Goal: Task Accomplishment & Management: Use online tool/utility

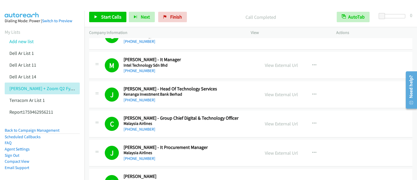
scroll to position [8, 0]
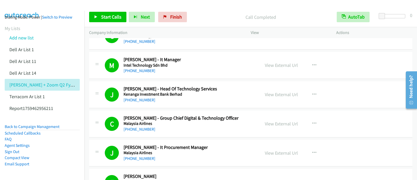
click at [98, 57] on div at bounding box center [97, 64] width 6 height 14
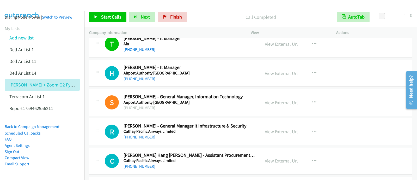
scroll to position [0, 0]
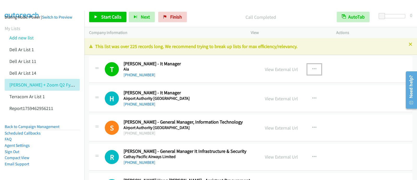
click at [312, 70] on icon "button" at bounding box center [314, 69] width 4 height 4
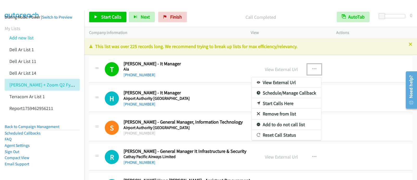
click at [283, 103] on link "Start Calls Here" at bounding box center [286, 103] width 69 height 10
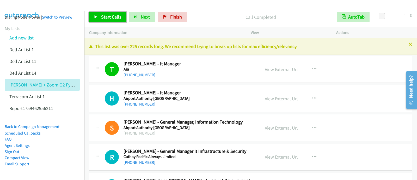
click at [111, 21] on link "Start Calls" at bounding box center [107, 17] width 37 height 10
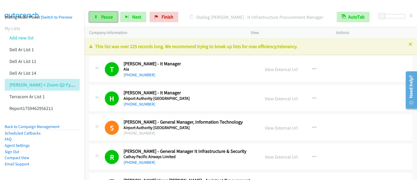
click at [103, 18] on span "Pause" at bounding box center [107, 17] width 12 height 6
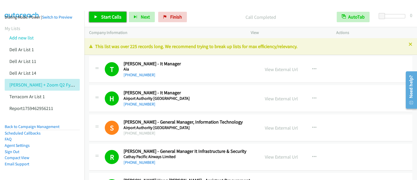
click at [115, 16] on span "Start Calls" at bounding box center [111, 17] width 20 height 6
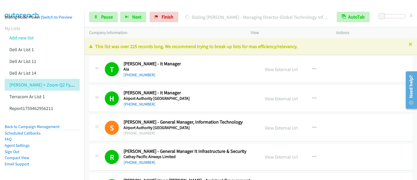
click at [371, 36] on div "Actions" at bounding box center [373, 32] width 85 height 11
click at [109, 16] on span "Pause" at bounding box center [107, 17] width 12 height 6
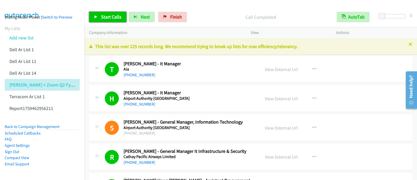
click at [113, 17] on span "Start Calls" at bounding box center [111, 17] width 20 height 6
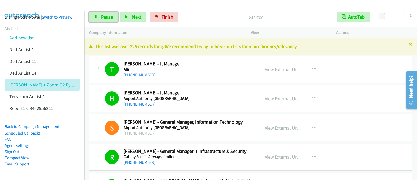
click at [107, 17] on span "Pause" at bounding box center [107, 17] width 12 height 6
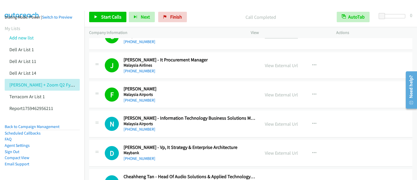
scroll to position [2378, 0]
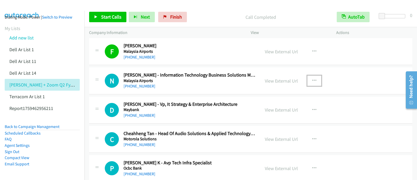
click at [312, 78] on icon "button" at bounding box center [314, 80] width 4 height 4
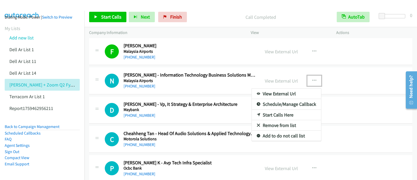
click at [284, 109] on link "Start Calls Here" at bounding box center [286, 114] width 69 height 10
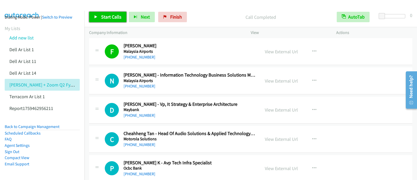
click at [112, 17] on span "Start Calls" at bounding box center [111, 17] width 20 height 6
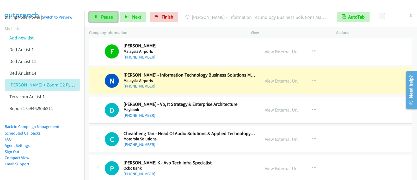
click at [96, 14] on link "Pause" at bounding box center [103, 17] width 29 height 10
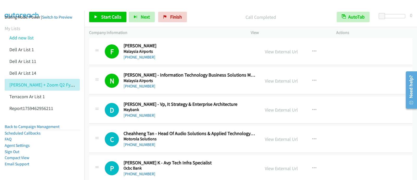
drag, startPoint x: 140, startPoint y: 80, endPoint x: 231, endPoint y: 50, distance: 95.5
click at [140, 83] on link "+60 3-8776 8349" at bounding box center [140, 85] width 32 height 5
click at [102, 16] on span "Start Calls" at bounding box center [111, 17] width 20 height 6
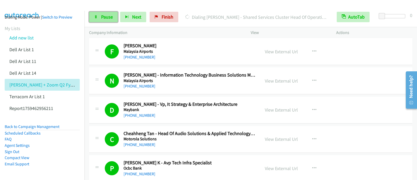
click at [91, 13] on link "Pause" at bounding box center [103, 17] width 29 height 10
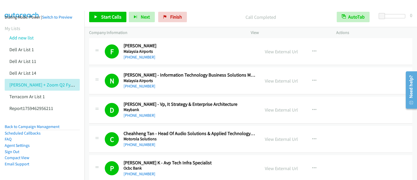
drag, startPoint x: 365, startPoint y: 70, endPoint x: 321, endPoint y: 10, distance: 73.8
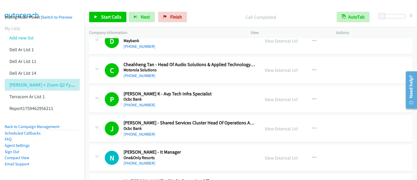
scroll to position [2443, 0]
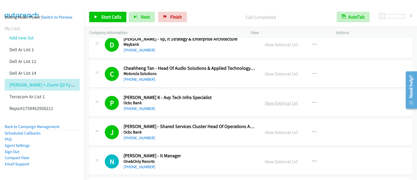
click at [277, 100] on link "View External Url" at bounding box center [281, 103] width 33 height 6
click at [95, 17] on icon at bounding box center [96, 17] width 4 height 4
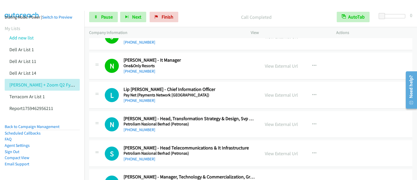
scroll to position [2540, 0]
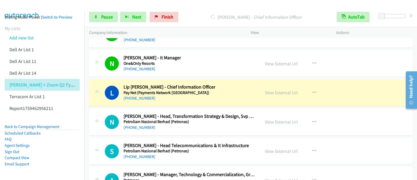
click at [279, 84] on div "View External Url View External Url Schedule/Manage Callback Start Calls Here R…" at bounding box center [305, 92] width 90 height 17
click at [279, 89] on link "View External Url" at bounding box center [281, 92] width 33 height 6
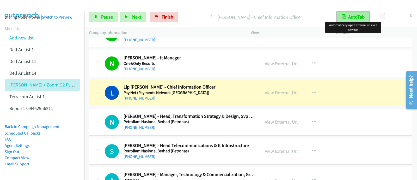
click at [350, 16] on button "AutoTab" at bounding box center [353, 17] width 33 height 10
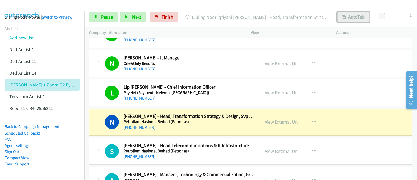
click at [347, 20] on button "AutoTab" at bounding box center [353, 17] width 32 height 10
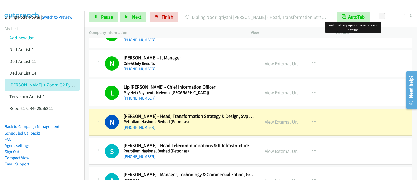
click at [279, 120] on div "View External Url" at bounding box center [281, 121] width 33 height 7
click at [283, 119] on link "View External Url" at bounding box center [281, 122] width 33 height 6
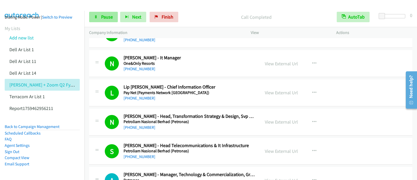
click at [98, 18] on link "Pause" at bounding box center [103, 17] width 29 height 10
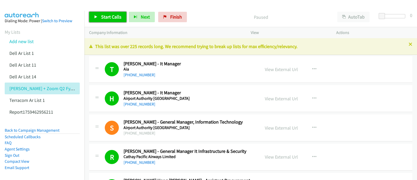
click at [114, 18] on span "Start Calls" at bounding box center [111, 17] width 20 height 6
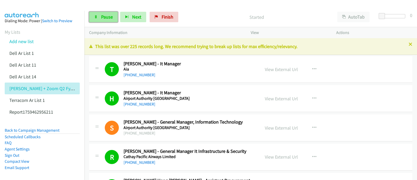
click at [111, 16] on span "Pause" at bounding box center [107, 17] width 12 height 6
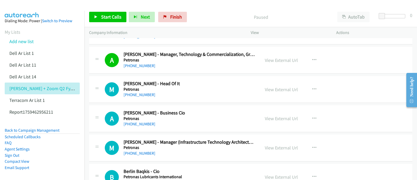
scroll to position [2638, 0]
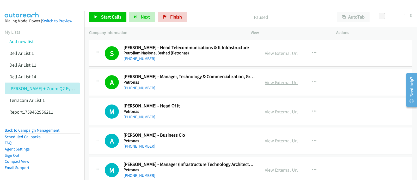
click at [270, 79] on link "View External Url" at bounding box center [281, 82] width 33 height 6
click at [147, 85] on link "[PHONE_NUMBER]" at bounding box center [140, 87] width 32 height 5
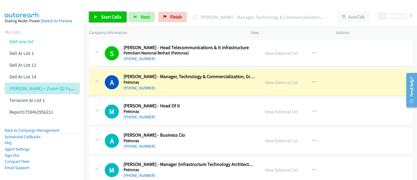
click at [113, 12] on link "Start Calls" at bounding box center [107, 17] width 37 height 10
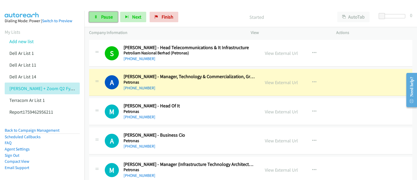
click at [108, 18] on span "Pause" at bounding box center [107, 17] width 12 height 6
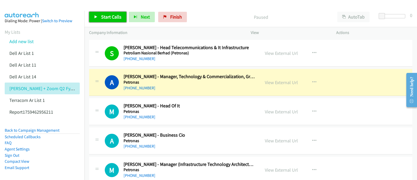
click at [106, 18] on span "Start Calls" at bounding box center [111, 17] width 20 height 6
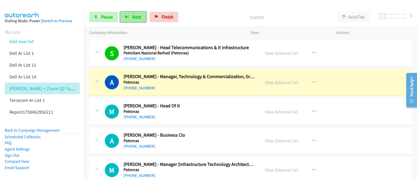
click at [137, 14] on button "Next" at bounding box center [133, 17] width 26 height 10
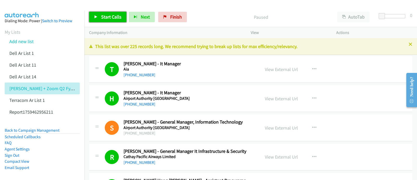
click at [112, 14] on span "Start Calls" at bounding box center [111, 17] width 20 height 6
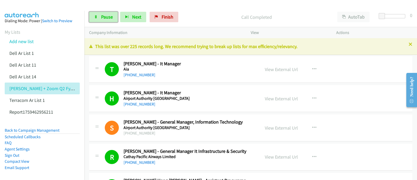
drag, startPoint x: 111, startPoint y: 17, endPoint x: 135, endPoint y: 39, distance: 32.7
click at [111, 17] on span "Pause" at bounding box center [107, 17] width 12 height 6
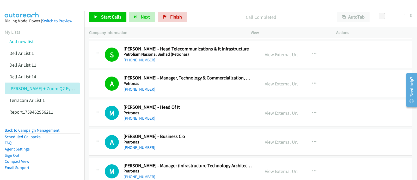
scroll to position [2638, 0]
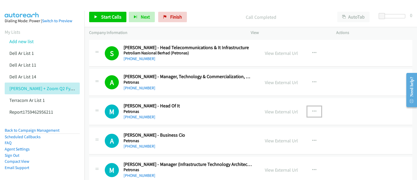
click at [314, 107] on button "button" at bounding box center [314, 111] width 14 height 10
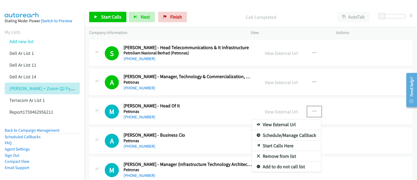
click at [295, 140] on link "Start Calls Here" at bounding box center [286, 145] width 69 height 10
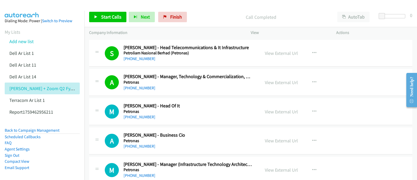
click at [103, 10] on div "Start Calls Pause Next Finish Call Completed AutoTab AutoTab 0" at bounding box center [250, 17] width 332 height 20
click at [106, 16] on span "Start Calls" at bounding box center [111, 17] width 20 height 6
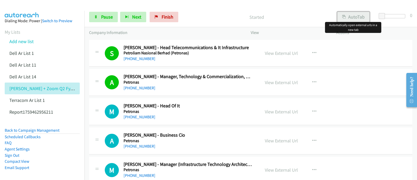
click at [358, 14] on button "AutoTab" at bounding box center [353, 17] width 32 height 10
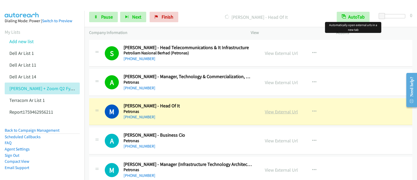
click at [288, 108] on link "View External Url" at bounding box center [281, 111] width 33 height 6
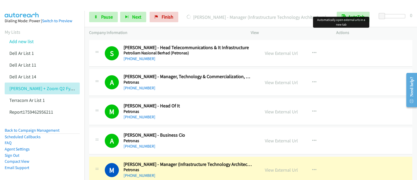
scroll to position [2671, 0]
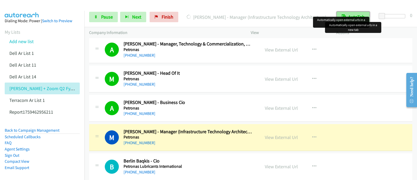
click at [346, 12] on button "AutoTab" at bounding box center [353, 17] width 33 height 10
click at [347, 14] on button "AutoTab" at bounding box center [353, 17] width 32 height 10
click at [288, 134] on link "View External Url" at bounding box center [281, 137] width 33 height 6
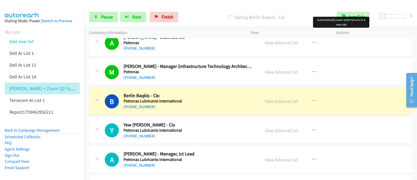
scroll to position [2768, 0]
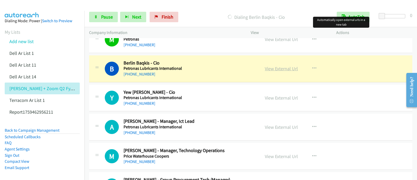
click at [280, 65] on link "View External Url" at bounding box center [281, 68] width 33 height 6
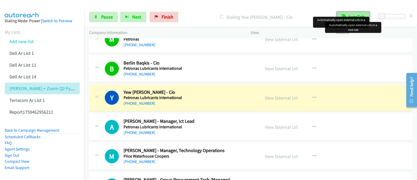
click at [359, 14] on button "AutoTab" at bounding box center [353, 17] width 33 height 10
click at [359, 14] on button "AutoTab" at bounding box center [353, 17] width 32 height 10
click at [273, 95] on link "View External Url" at bounding box center [281, 98] width 33 height 6
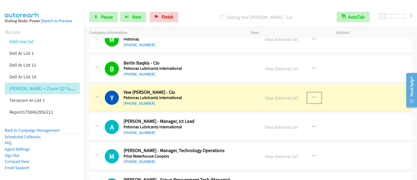
click at [309, 92] on button "button" at bounding box center [314, 97] width 14 height 10
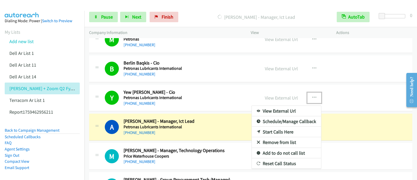
click at [223, 121] on div at bounding box center [208, 90] width 417 height 180
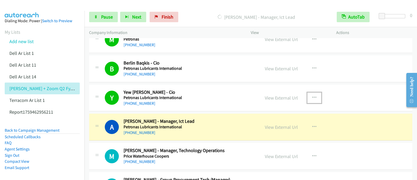
click at [277, 125] on div "View External Url View External Url Schedule/Manage Callback Start Calls Here R…" at bounding box center [305, 126] width 90 height 17
click at [278, 124] on link "View External Url" at bounding box center [281, 127] width 33 height 6
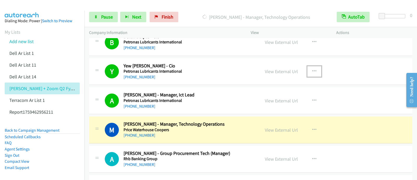
scroll to position [2801, 0]
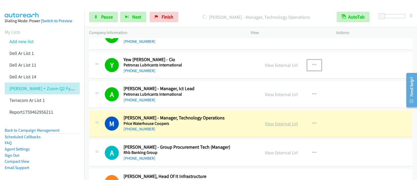
click at [274, 120] on link "View External Url" at bounding box center [281, 123] width 33 height 6
click at [102, 16] on span "Pause" at bounding box center [107, 17] width 12 height 6
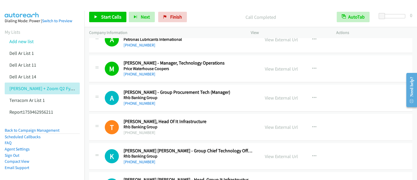
scroll to position [2866, 0]
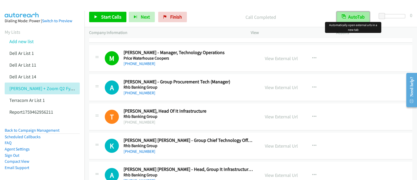
click at [353, 16] on button "AutoTab" at bounding box center [353, 17] width 33 height 10
click at [354, 18] on button "AutoTab" at bounding box center [353, 17] width 32 height 10
click at [109, 15] on span "Start Calls" at bounding box center [111, 17] width 20 height 6
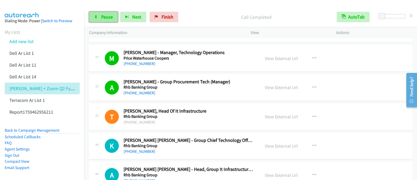
click at [108, 14] on link "Pause" at bounding box center [103, 17] width 29 height 10
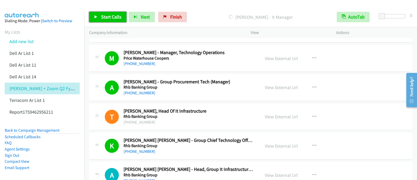
click at [108, 19] on span "Start Calls" at bounding box center [111, 17] width 20 height 6
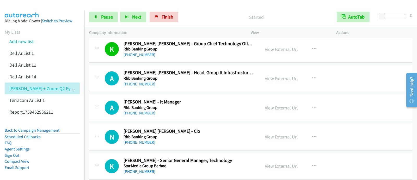
scroll to position [2931, 0]
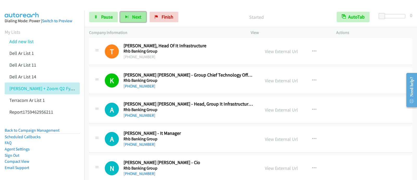
click at [128, 18] on button "Next" at bounding box center [133, 17] width 26 height 10
click at [107, 20] on link "Pause" at bounding box center [103, 17] width 29 height 10
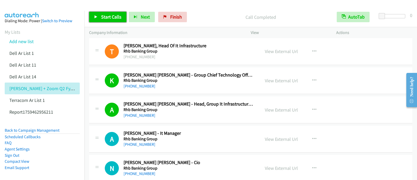
click at [116, 17] on span "Start Calls" at bounding box center [111, 17] width 20 height 6
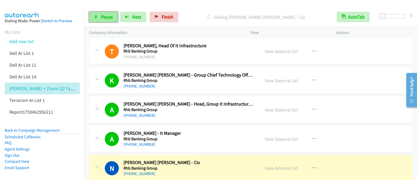
click at [112, 21] on link "Pause" at bounding box center [103, 17] width 29 height 10
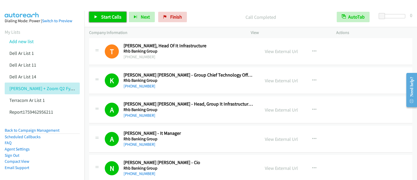
click at [109, 17] on span "Start Calls" at bounding box center [111, 17] width 20 height 6
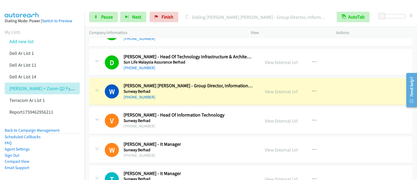
scroll to position [3094, 0]
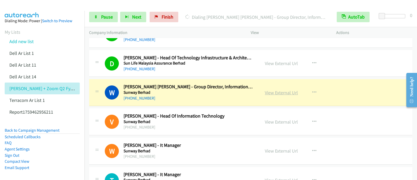
drag, startPoint x: 279, startPoint y: 88, endPoint x: 287, endPoint y: 85, distance: 9.0
click at [285, 89] on link "View External Url" at bounding box center [281, 92] width 33 height 6
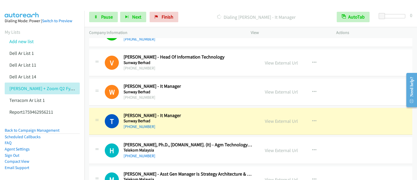
scroll to position [3159, 0]
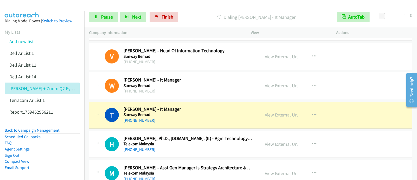
click at [277, 112] on link "View External Url" at bounding box center [281, 115] width 33 height 6
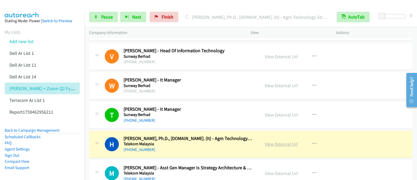
click at [279, 141] on link "View External Url" at bounding box center [281, 144] width 33 height 6
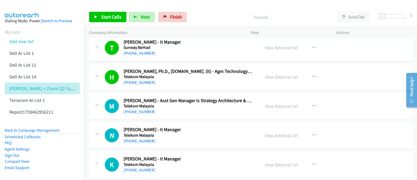
scroll to position [3257, 0]
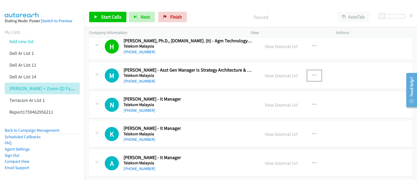
click at [316, 70] on button "button" at bounding box center [314, 75] width 14 height 10
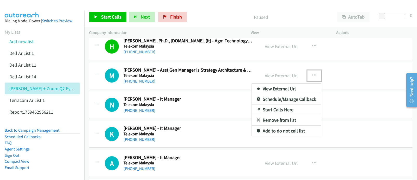
click at [281, 104] on link "Start Calls Here" at bounding box center [286, 109] width 69 height 10
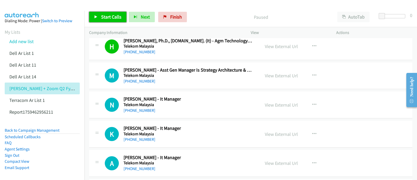
click at [103, 19] on span "Start Calls" at bounding box center [111, 17] width 20 height 6
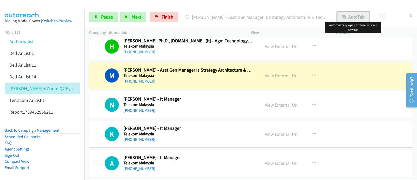
click at [354, 16] on button "AutoTab" at bounding box center [353, 17] width 32 height 10
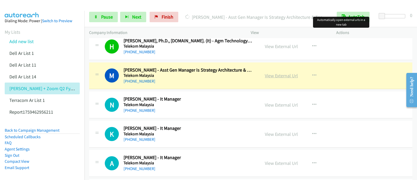
click at [282, 72] on link "View External Url" at bounding box center [281, 75] width 33 height 6
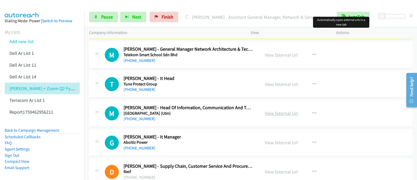
scroll to position [3387, 0]
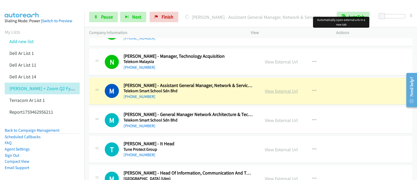
drag, startPoint x: 286, startPoint y: 83, endPoint x: 281, endPoint y: 85, distance: 5.0
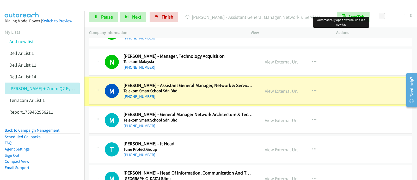
click at [281, 88] on link "View External Url" at bounding box center [281, 91] width 33 height 6
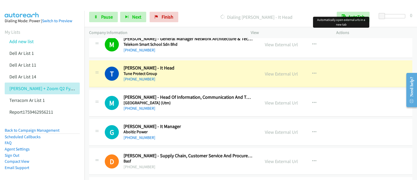
scroll to position [3419, 0]
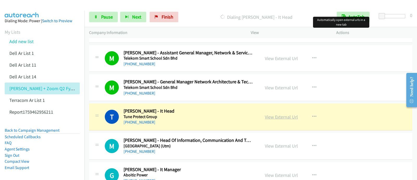
click at [273, 114] on link "View External Url" at bounding box center [281, 117] width 33 height 6
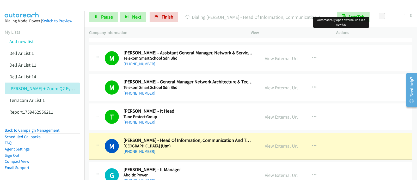
click at [279, 143] on link "View External Url" at bounding box center [281, 146] width 33 height 6
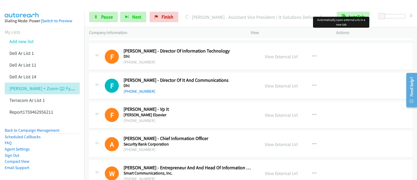
scroll to position [3550, 0]
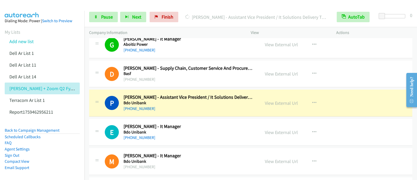
click at [381, 23] on div "Start Calls Pause Next Finish Dialing Paul Rosby Quiambao - Assistant Vice Pres…" at bounding box center [250, 17] width 332 height 20
click at [285, 100] on link "View External Url" at bounding box center [281, 103] width 33 height 6
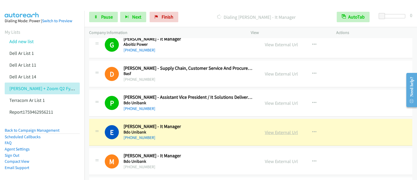
click at [279, 129] on link "View External Url" at bounding box center [281, 132] width 33 height 6
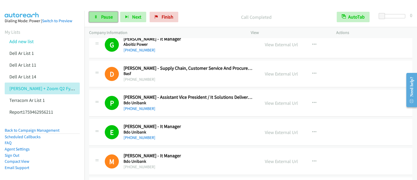
click at [104, 20] on link "Pause" at bounding box center [103, 17] width 29 height 10
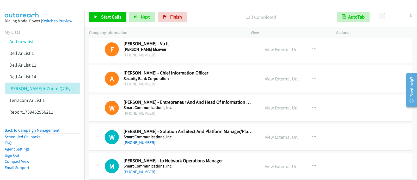
scroll to position [3745, 0]
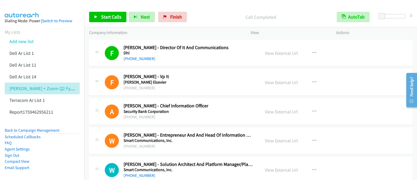
drag, startPoint x: 137, startPoint y: 111, endPoint x: 142, endPoint y: 108, distance: 5.9
click at [137, 114] on div "+63 2 888 7281" at bounding box center [188, 117] width 129 height 6
drag, startPoint x: 145, startPoint y: 106, endPoint x: 162, endPoint y: 118, distance: 21.4
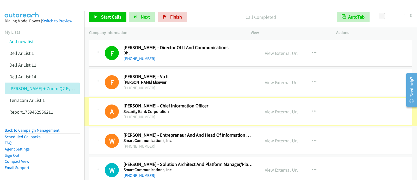
scroll to position [3843, 0]
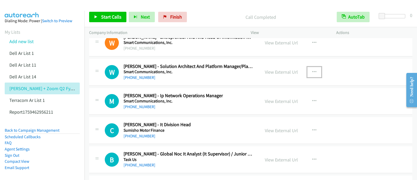
click at [316, 67] on button "button" at bounding box center [314, 72] width 14 height 10
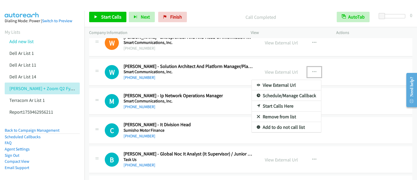
click at [284, 101] on link "Start Calls Here" at bounding box center [286, 106] width 69 height 10
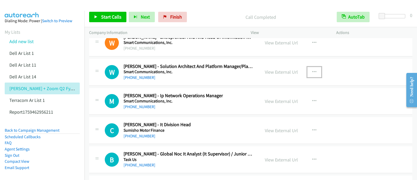
click at [380, 118] on div "C Callback Scheduled Christopher Anthony Manalo - It Division Head Sumisho Moto…" at bounding box center [250, 130] width 323 height 27
click at [116, 19] on span "Start Calls" at bounding box center [111, 17] width 20 height 6
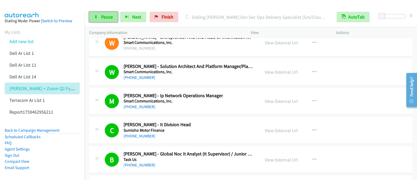
click at [103, 19] on span "Pause" at bounding box center [107, 17] width 12 height 6
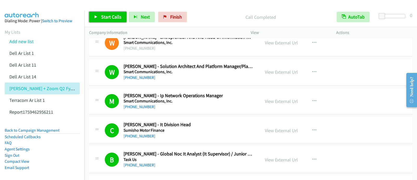
click at [100, 15] on link "Start Calls" at bounding box center [107, 17] width 37 height 10
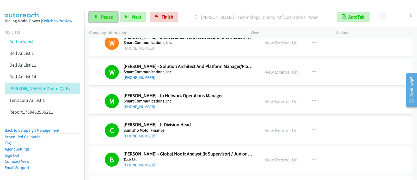
click at [99, 16] on link "Pause" at bounding box center [103, 17] width 29 height 10
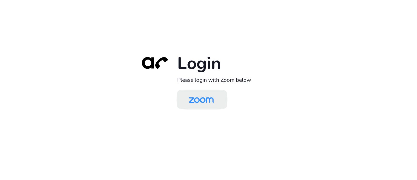
click at [205, 98] on img at bounding box center [201, 99] width 36 height 17
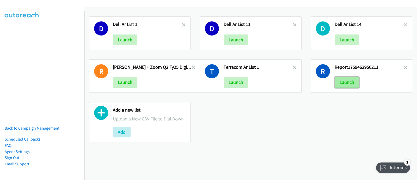
click at [341, 83] on button "Launch" at bounding box center [347, 82] width 24 height 10
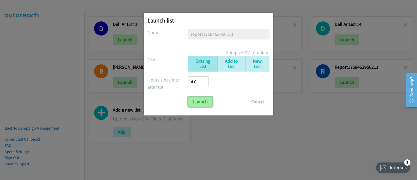
click at [201, 98] on input "Launch" at bounding box center [200, 101] width 24 height 10
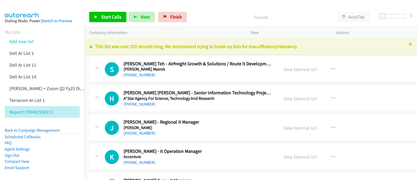
scroll to position [32, 0]
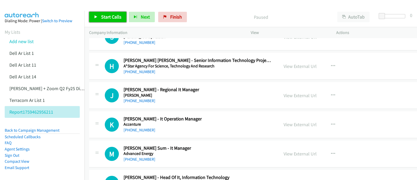
click at [113, 18] on span "Start Calls" at bounding box center [111, 17] width 20 height 6
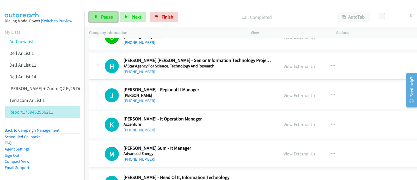
click at [94, 14] on link "Pause" at bounding box center [103, 17] width 29 height 10
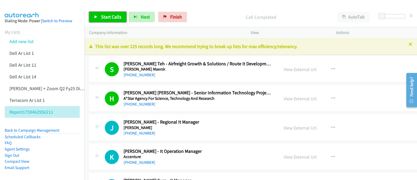
click at [108, 20] on span "Start Calls" at bounding box center [111, 17] width 20 height 6
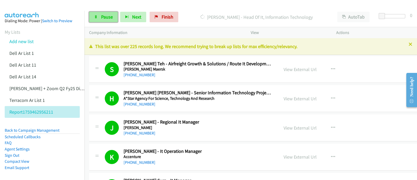
click at [103, 19] on span "Pause" at bounding box center [107, 17] width 12 height 6
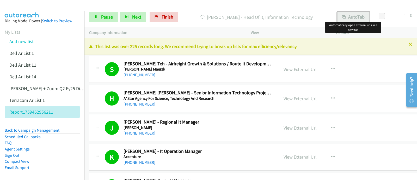
click at [349, 18] on button "AutoTab" at bounding box center [353, 17] width 32 height 10
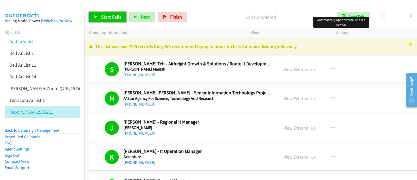
drag, startPoint x: 115, startPoint y: 16, endPoint x: 125, endPoint y: 20, distance: 10.5
click at [115, 16] on span "Start Calls" at bounding box center [111, 17] width 20 height 6
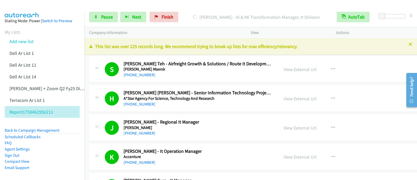
click at [109, 11] on div "Start Calls Pause Next Finish [PERSON_NAME] & Ml Transformation Manager, It Div…" at bounding box center [250, 17] width 332 height 20
drag, startPoint x: 108, startPoint y: 16, endPoint x: 112, endPoint y: 18, distance: 5.3
click at [108, 16] on span "Pause" at bounding box center [107, 17] width 12 height 6
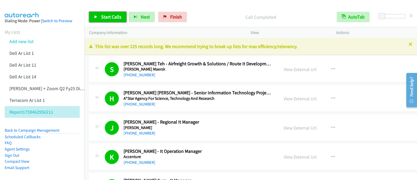
click at [111, 17] on span "Start Calls" at bounding box center [111, 17] width 20 height 6
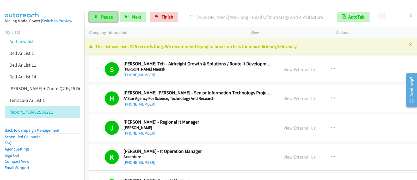
click at [109, 18] on span "Pause" at bounding box center [107, 17] width 12 height 6
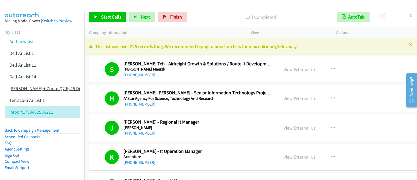
click at [47, 90] on link "[PERSON_NAME] + Zoom Q2 Fy25 Digital Phone Asean" at bounding box center [62, 88] width 106 height 6
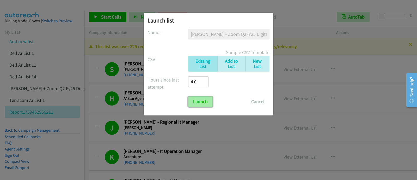
click at [200, 100] on input "Launch" at bounding box center [200, 101] width 24 height 10
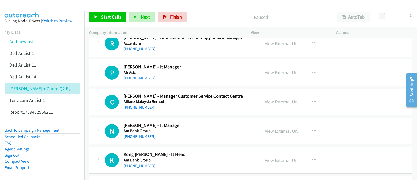
scroll to position [1596, 0]
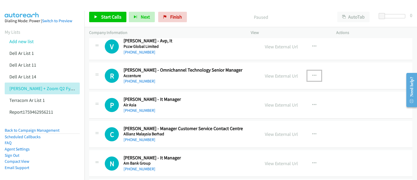
click at [312, 73] on icon "button" at bounding box center [314, 75] width 4 height 4
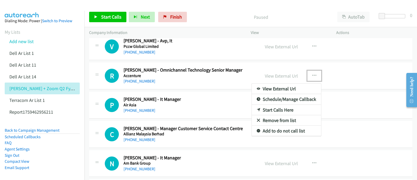
click at [278, 106] on link "Start Calls Here" at bounding box center [286, 109] width 69 height 10
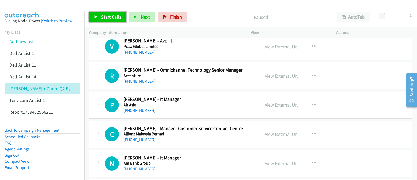
click at [115, 18] on span "Start Calls" at bounding box center [111, 17] width 20 height 6
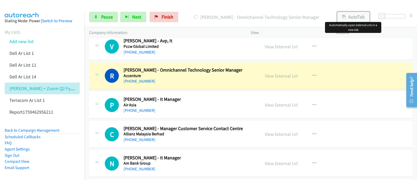
click at [350, 15] on button "AutoTab" at bounding box center [353, 17] width 32 height 10
drag, startPoint x: 273, startPoint y: 72, endPoint x: 283, endPoint y: 34, distance: 39.9
click at [274, 73] on link "View External Url" at bounding box center [281, 76] width 33 height 6
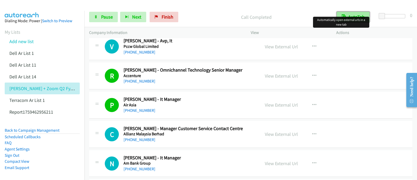
click at [354, 14] on button "AutoTab" at bounding box center [353, 17] width 33 height 10
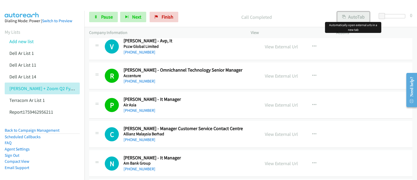
click at [350, 15] on button "AutoTab" at bounding box center [353, 17] width 32 height 10
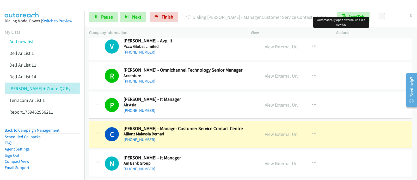
click at [284, 131] on link "View External Url" at bounding box center [281, 134] width 33 height 6
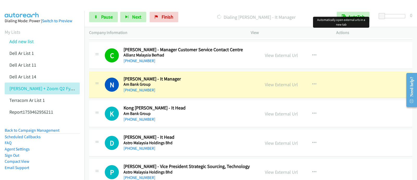
scroll to position [1693, 0]
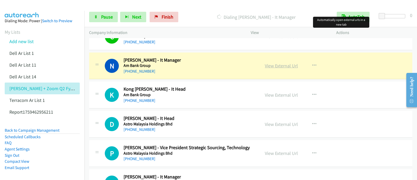
click at [281, 63] on link "View External Url" at bounding box center [281, 66] width 33 height 6
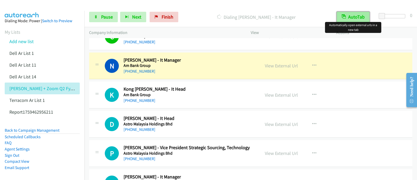
click at [351, 17] on button "AutoTab" at bounding box center [353, 17] width 33 height 10
click at [351, 17] on button "AutoTab" at bounding box center [353, 17] width 32 height 10
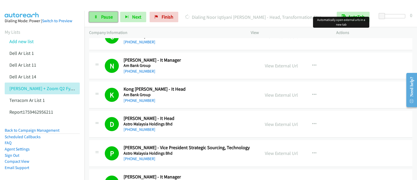
click at [107, 19] on span "Pause" at bounding box center [107, 17] width 12 height 6
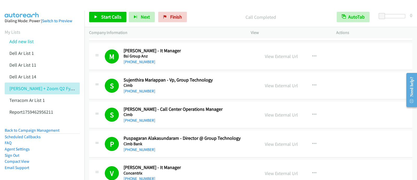
scroll to position [1824, 0]
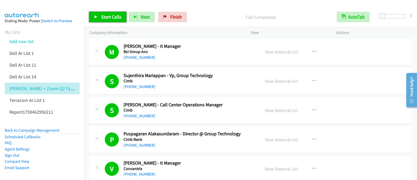
click at [107, 18] on span "Start Calls" at bounding box center [111, 17] width 20 height 6
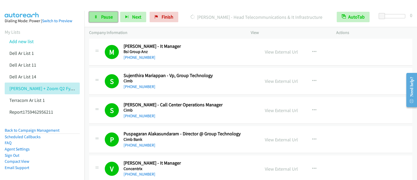
click at [105, 14] on span "Pause" at bounding box center [107, 17] width 12 height 6
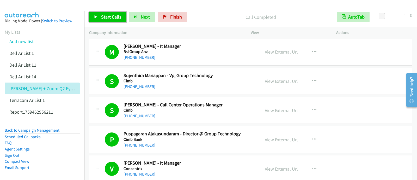
click at [105, 14] on span "Start Calls" at bounding box center [111, 17] width 20 height 6
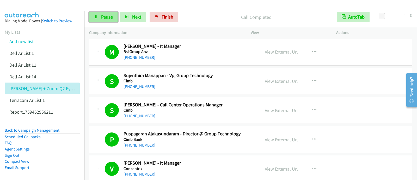
click at [106, 17] on span "Pause" at bounding box center [107, 17] width 12 height 6
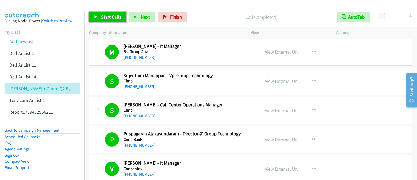
click at [97, 14] on link "Start Calls" at bounding box center [107, 17] width 37 height 10
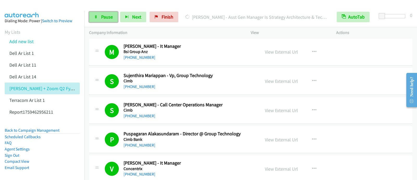
click at [112, 16] on span "Pause" at bounding box center [107, 17] width 12 height 6
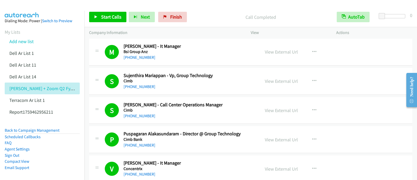
click at [393, 56] on div "M Callback Scheduled [PERSON_NAME] - It Manager Bsi Group Anz Asia/[GEOGRAPHIC_…" at bounding box center [250, 52] width 323 height 27
